Goal: Task Accomplishment & Management: Use online tool/utility

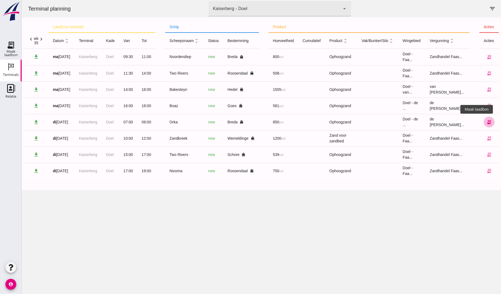
click at [487, 122] on icon "receipt_long" at bounding box center [489, 121] width 5 height 5
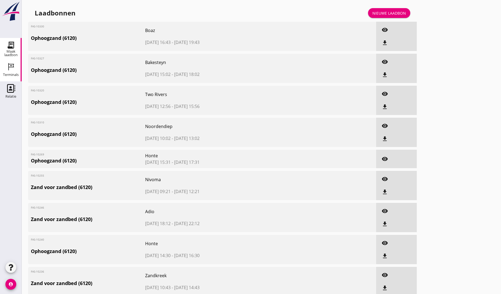
click at [10, 64] on icon "Terminals" at bounding box center [11, 66] width 9 height 9
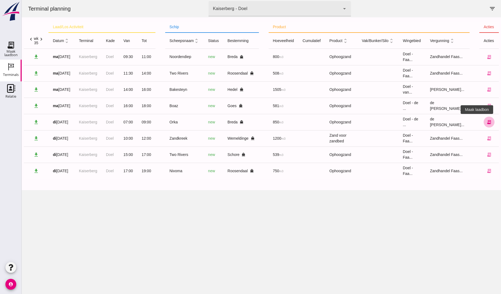
click at [239, 121] on button "receipt_long" at bounding box center [489, 122] width 11 height 11
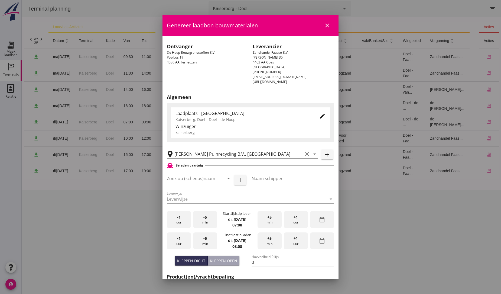
type input "Orka"
type input "[PERSON_NAME]"
type input "1091"
type input "Ophoogzand (6120)"
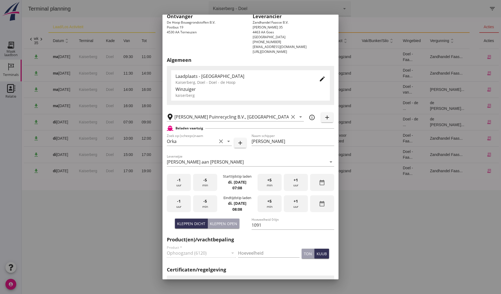
scroll to position [60, 0]
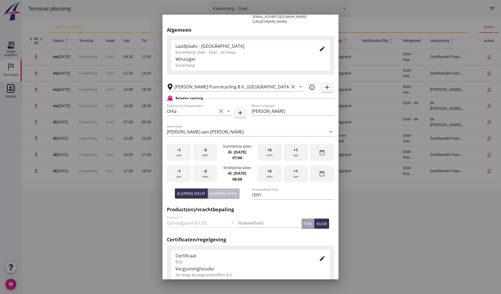
click at [235, 195] on div "Kleppen open" at bounding box center [223, 193] width 27 height 6
type input "0"
click at [239, 195] on input "0" at bounding box center [293, 194] width 83 height 9
type input "850"
click at [239, 170] on span "+1" at bounding box center [296, 171] width 4 height 6
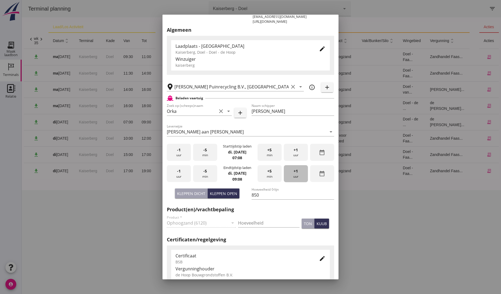
click at [239, 170] on span "+1" at bounding box center [296, 171] width 4 height 6
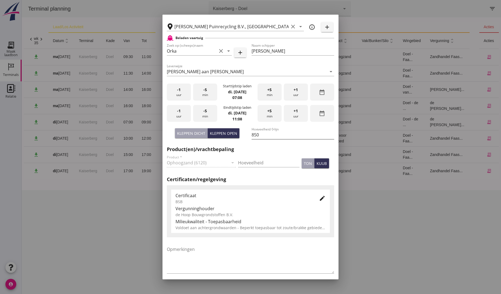
scroll to position [144, 0]
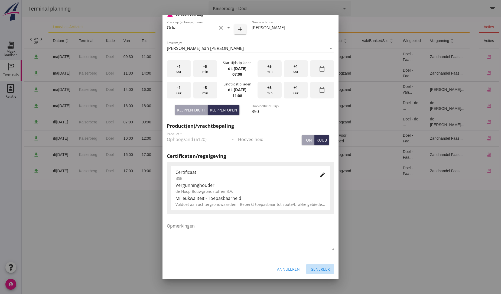
click at [239, 269] on div "Genereer" at bounding box center [320, 269] width 19 height 6
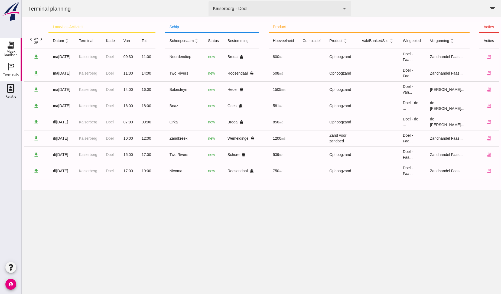
click at [14, 46] on use at bounding box center [11, 45] width 9 height 9
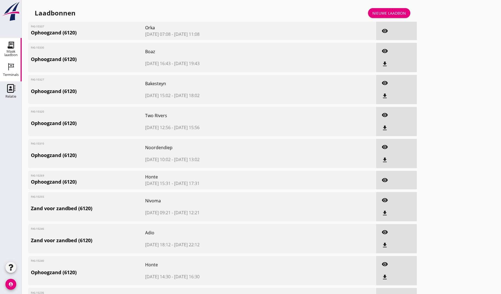
click at [11, 67] on use at bounding box center [11, 66] width 6 height 7
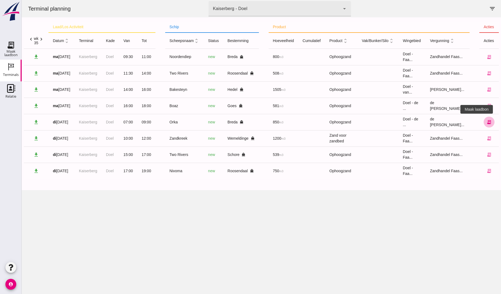
click at [239, 121] on icon "receipt_long" at bounding box center [489, 121] width 5 height 5
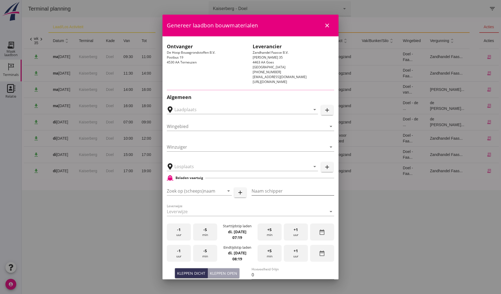
type input "[PERSON_NAME] Puinrecycling B.V., [GEOGRAPHIC_DATA]"
type input "Orka"
type input "[PERSON_NAME]"
type input "1091"
type input "Ophoogzand (6120)"
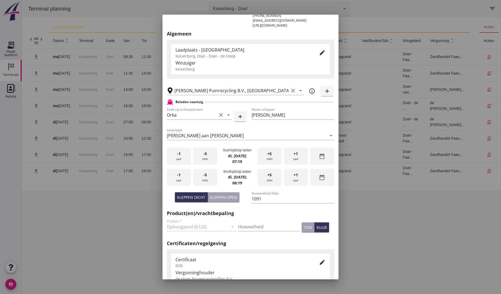
scroll to position [60, 0]
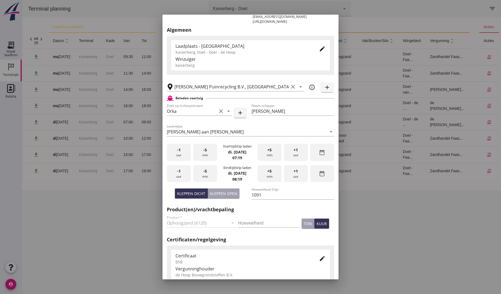
click at [229, 193] on div "Kleppen open" at bounding box center [223, 193] width 27 height 6
type input "0"
click at [239, 192] on input "0" at bounding box center [293, 194] width 83 height 9
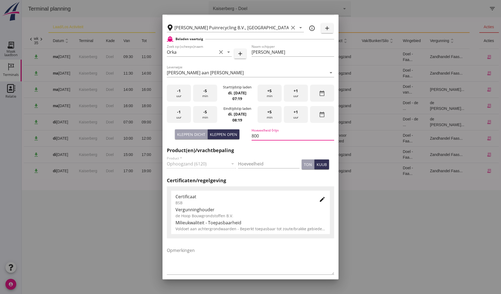
scroll to position [120, 0]
type input "800"
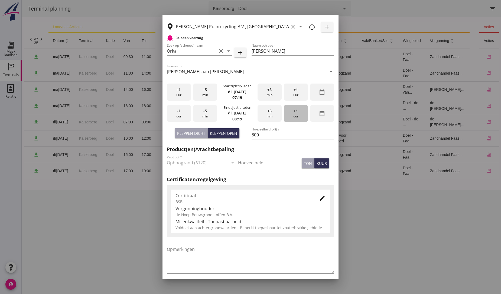
click at [239, 112] on div "+1 uur" at bounding box center [296, 113] width 24 height 17
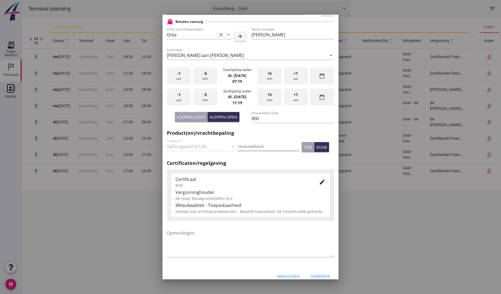
scroll to position [144, 0]
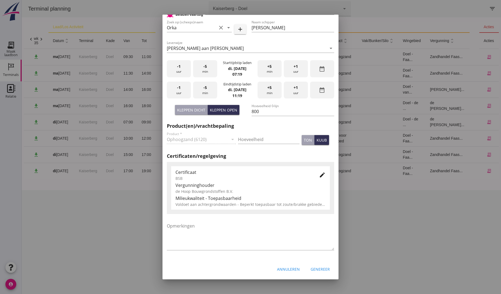
click at [239, 268] on div "Genereer" at bounding box center [320, 269] width 19 height 6
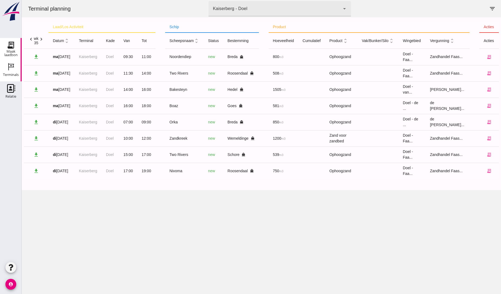
click at [13, 45] on icon "Maak laadbon" at bounding box center [11, 45] width 9 height 9
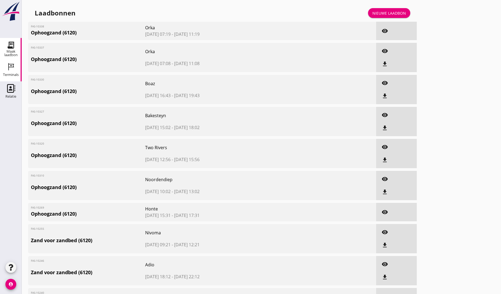
click at [9, 68] on use at bounding box center [11, 66] width 6 height 7
